Goal: Task Accomplishment & Management: Complete application form

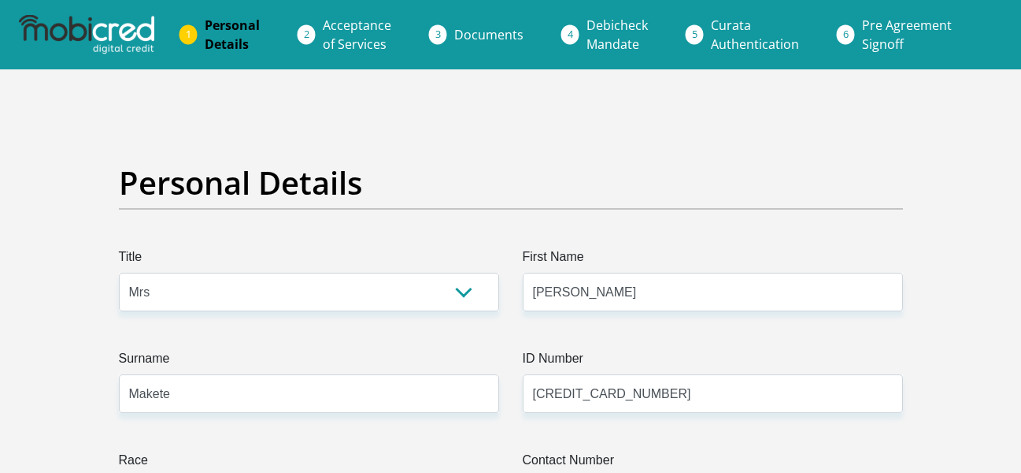
select select "Mrs"
select select "1"
select select "ZAF"
select select "tsn"
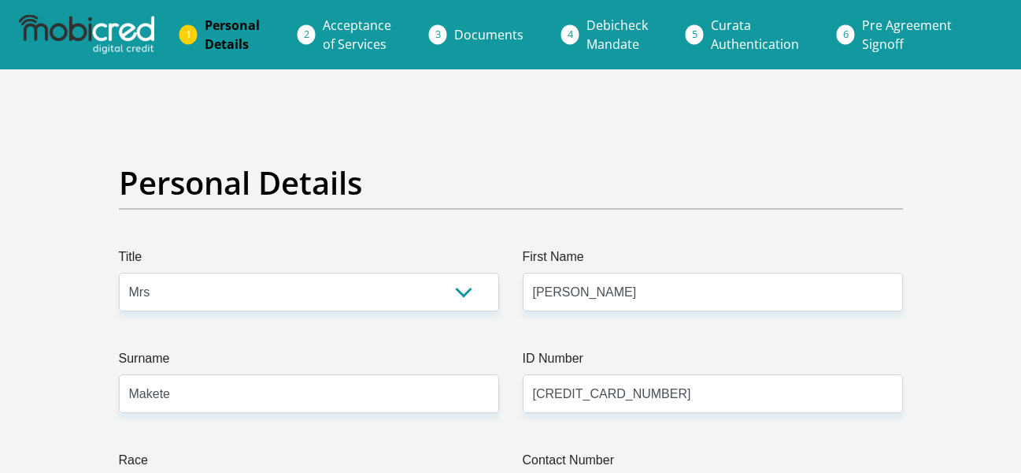
select select "5"
select select "[GEOGRAPHIC_DATA]"
select select "5"
select select "Owned"
select select "28"
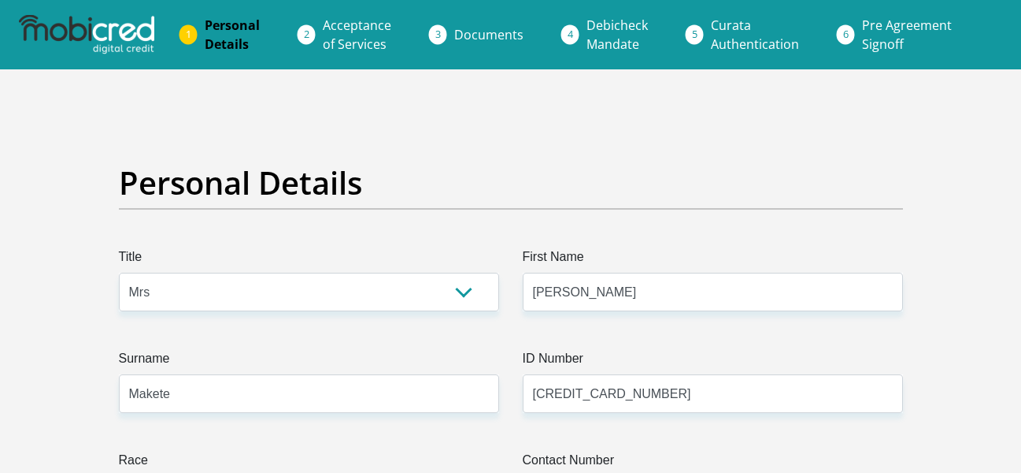
select select "Unknown/Other"
select select "60"
select select "1"
select select "SAV"
select select "18"
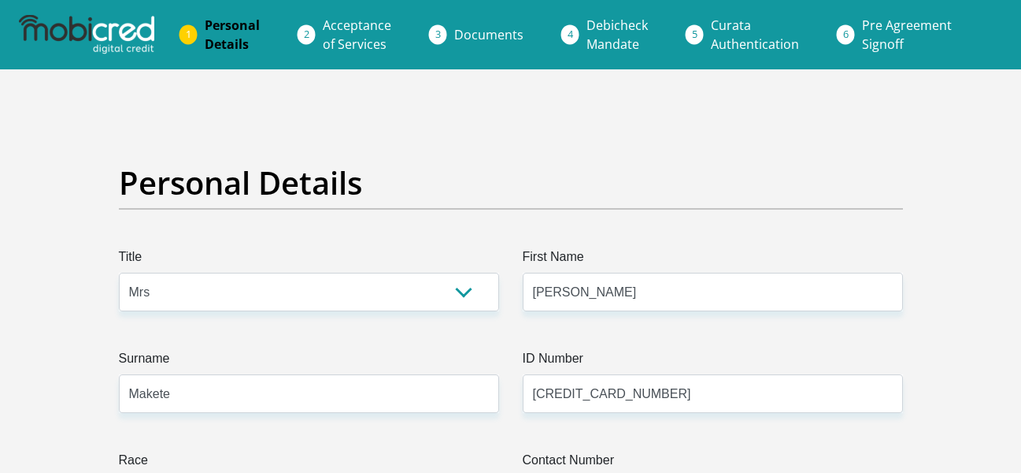
scroll to position [3755, 0]
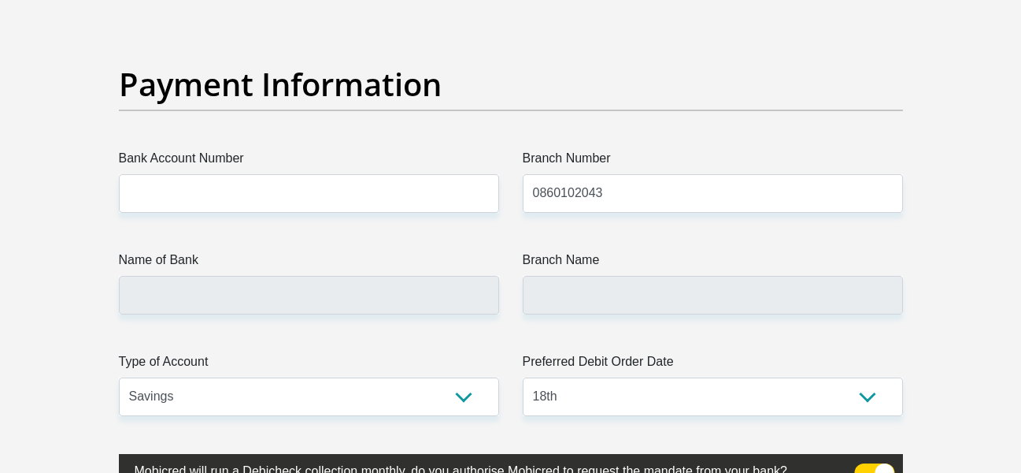
scroll to position [3566, 0]
